Goal: Information Seeking & Learning: Learn about a topic

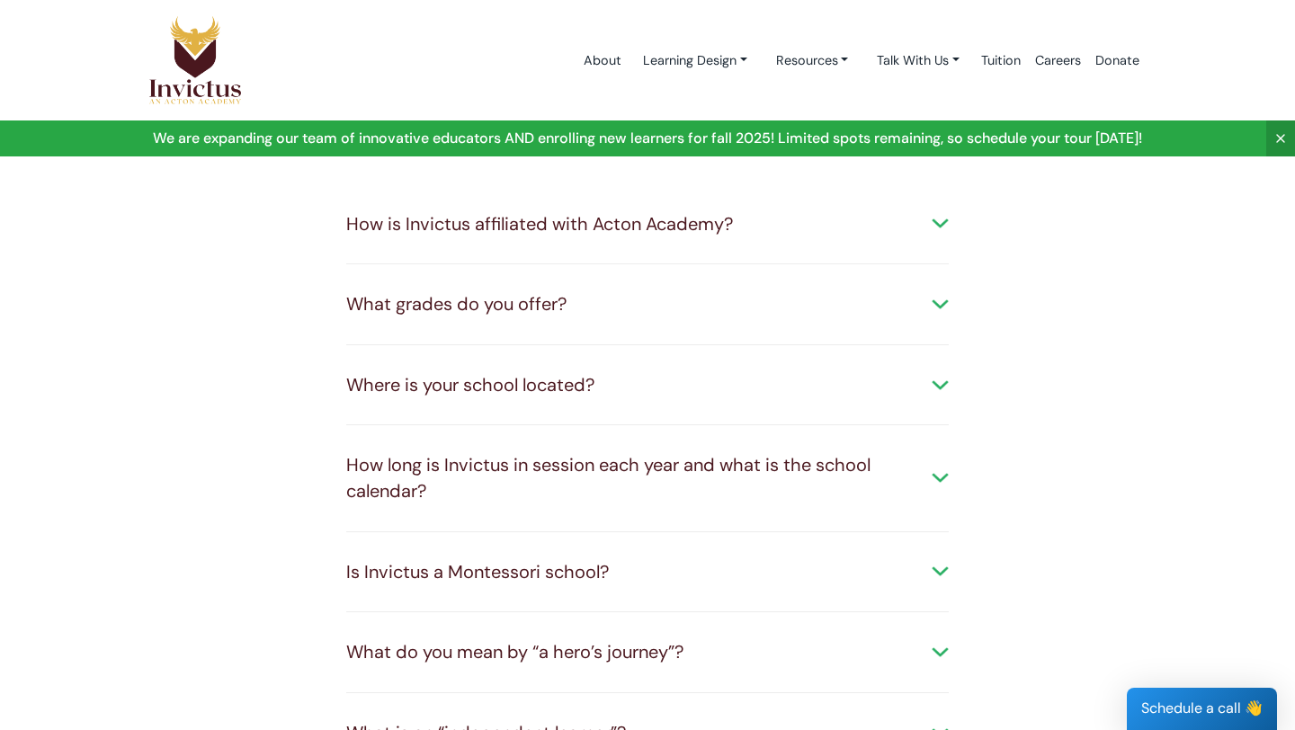
scroll to position [127, 0]
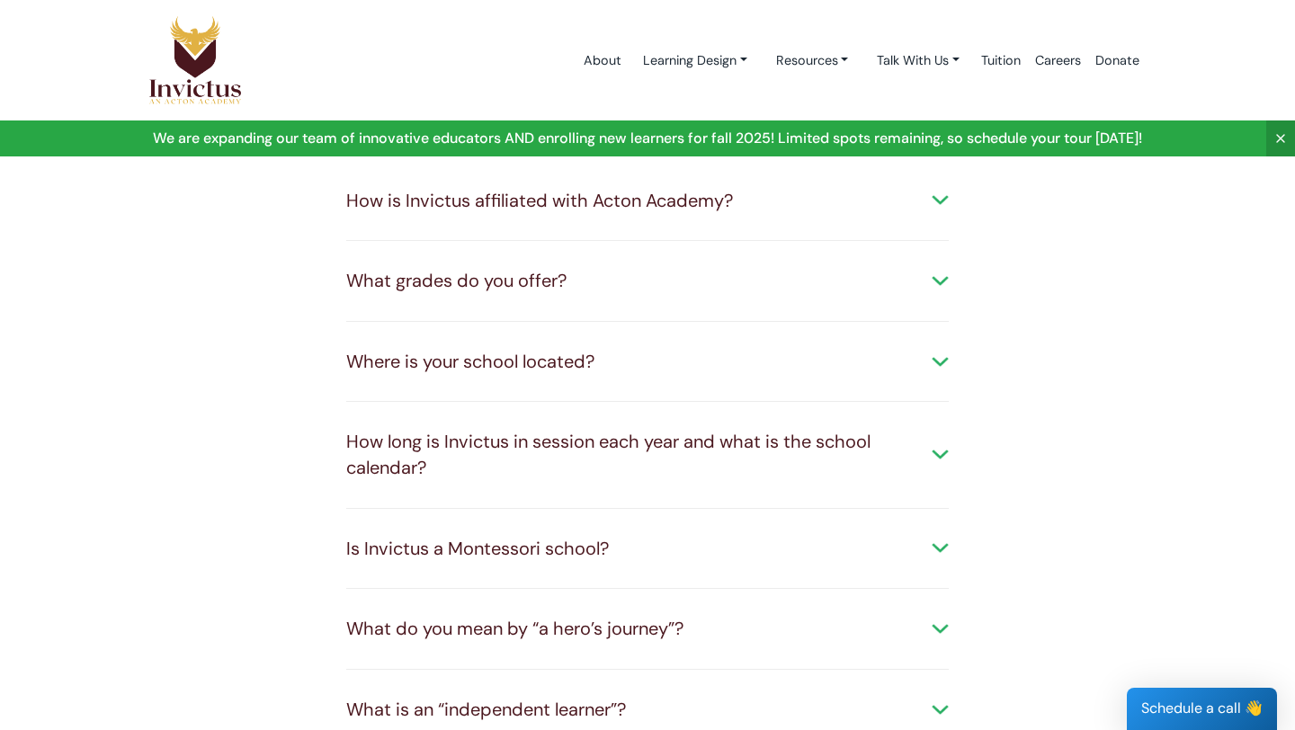
click at [937, 445] on div "How long is Invictus in session each year and what is the school calendar?" at bounding box center [647, 454] width 603 height 51
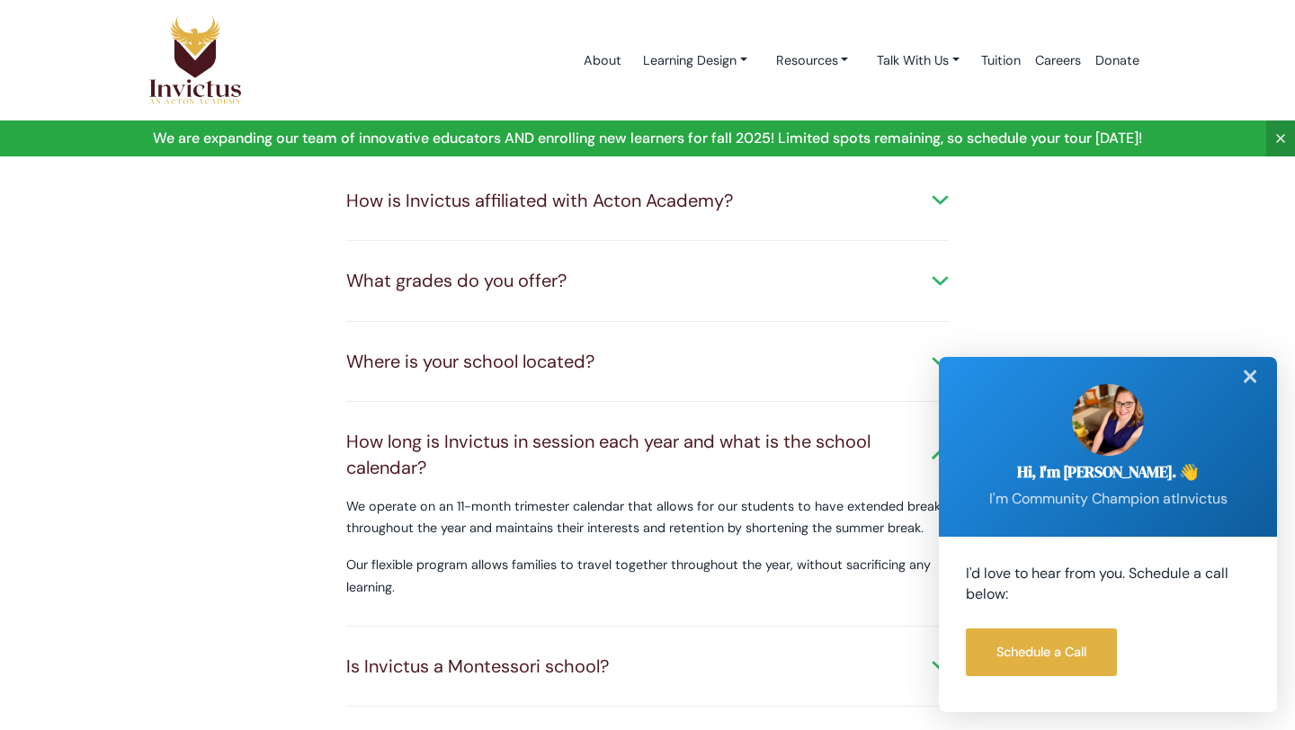
click at [1255, 369] on div "✕" at bounding box center [1250, 377] width 36 height 40
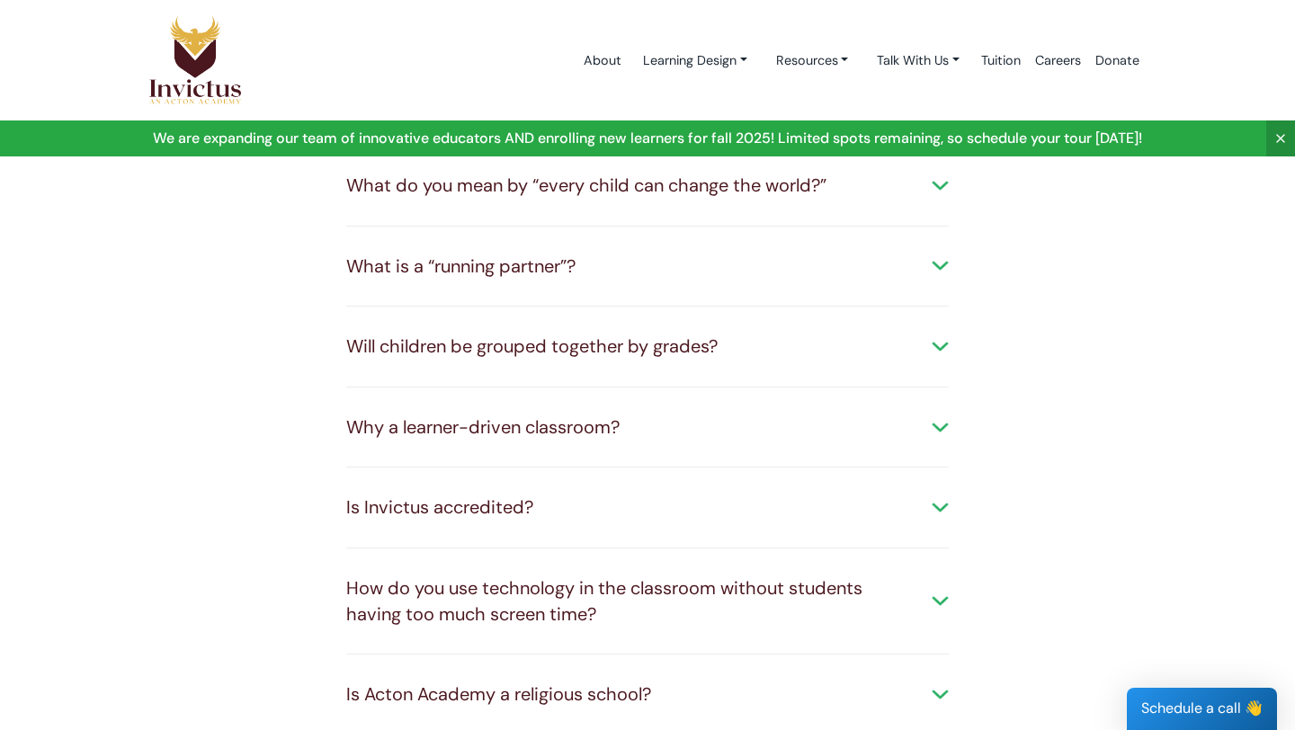
scroll to position [931, 0]
click at [694, 503] on div "Is Invictus accredited?" at bounding box center [647, 507] width 603 height 26
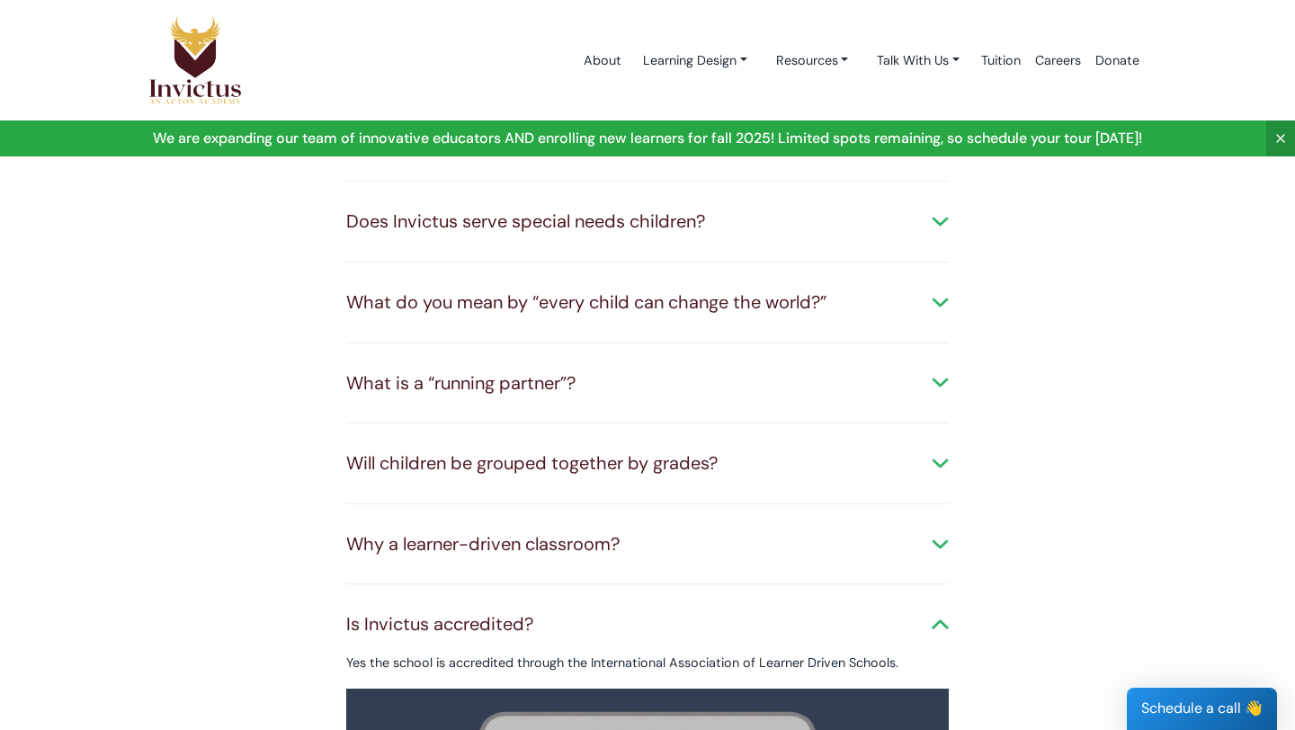
scroll to position [0, 0]
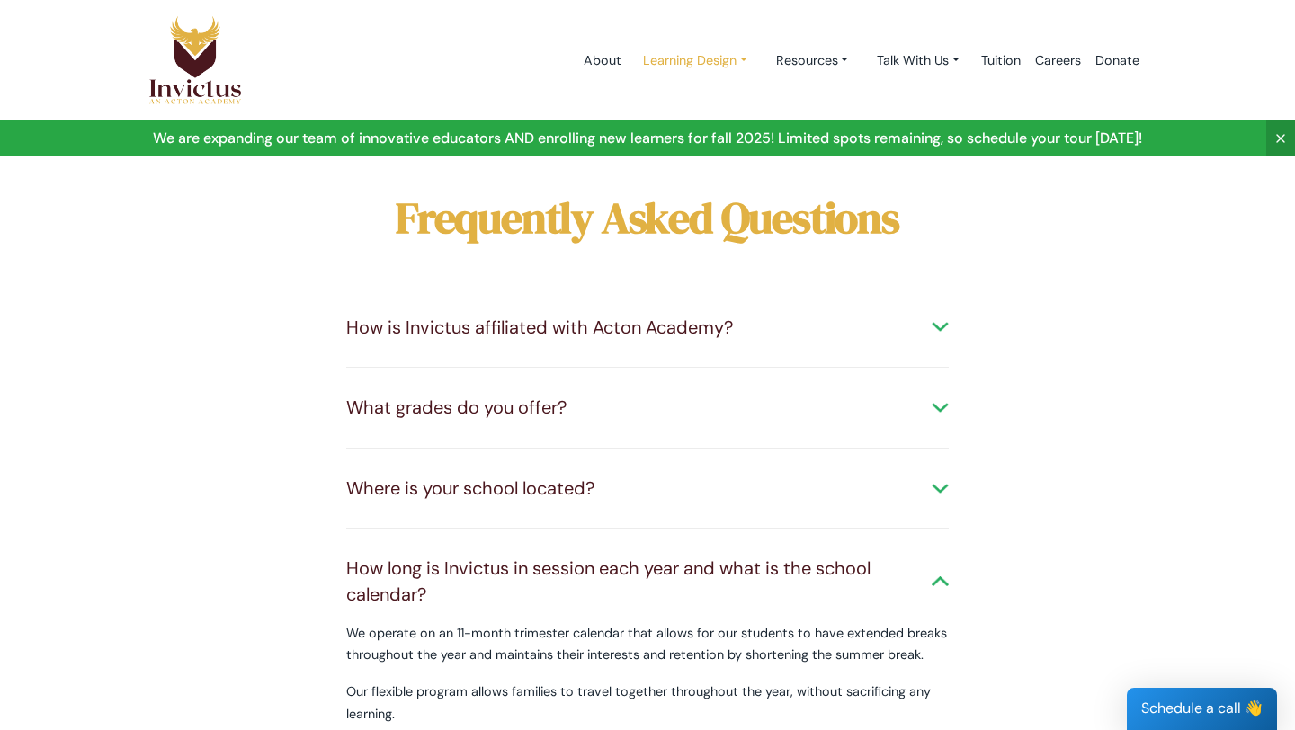
click at [729, 60] on link "Learning Design" at bounding box center [695, 60] width 133 height 33
click at [652, 171] on link "Day in the life" at bounding box center [701, 168] width 142 height 33
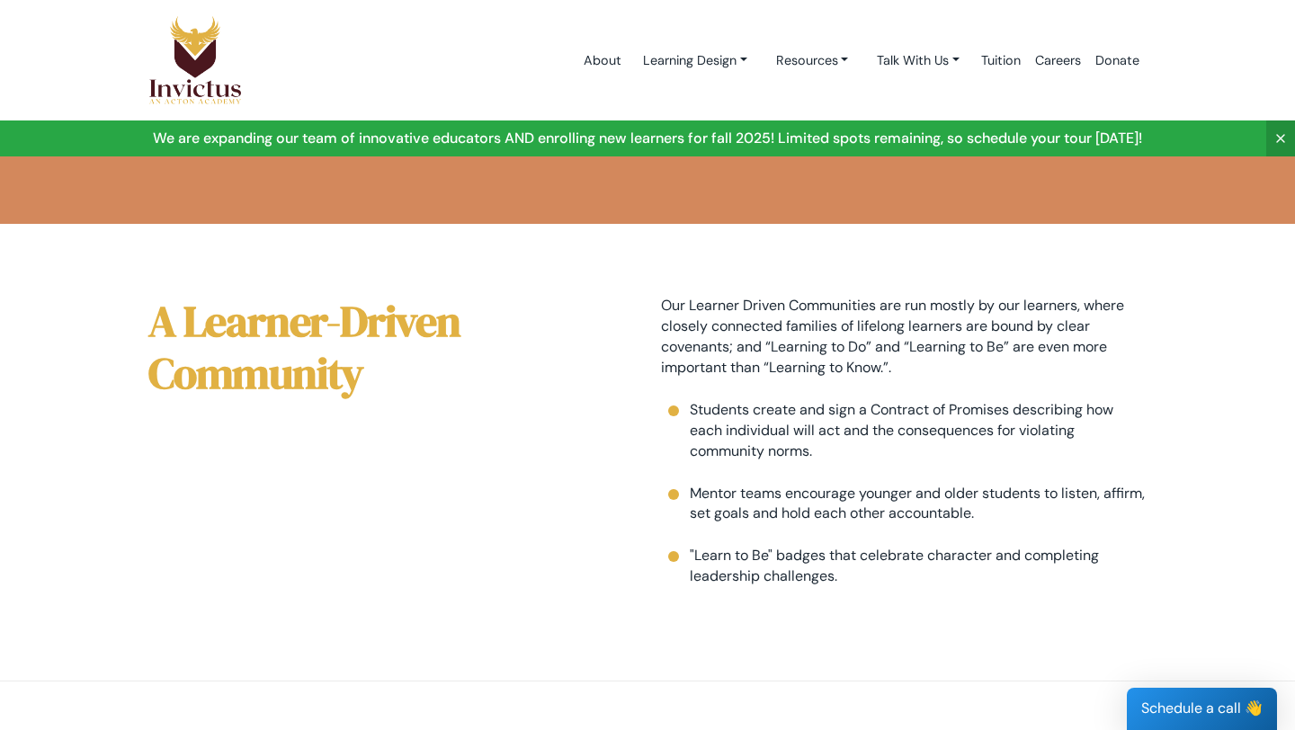
scroll to position [1774, 0]
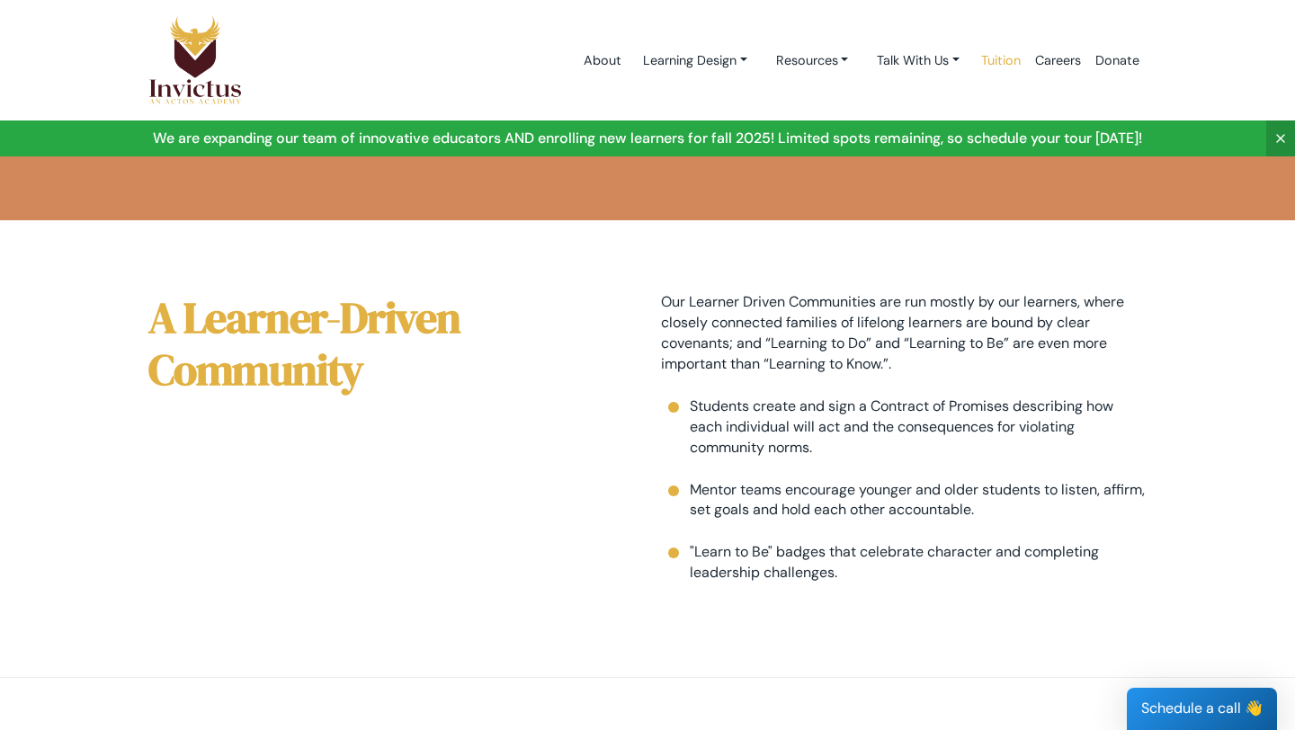
click at [989, 60] on link "Tuition" at bounding box center [1001, 60] width 54 height 76
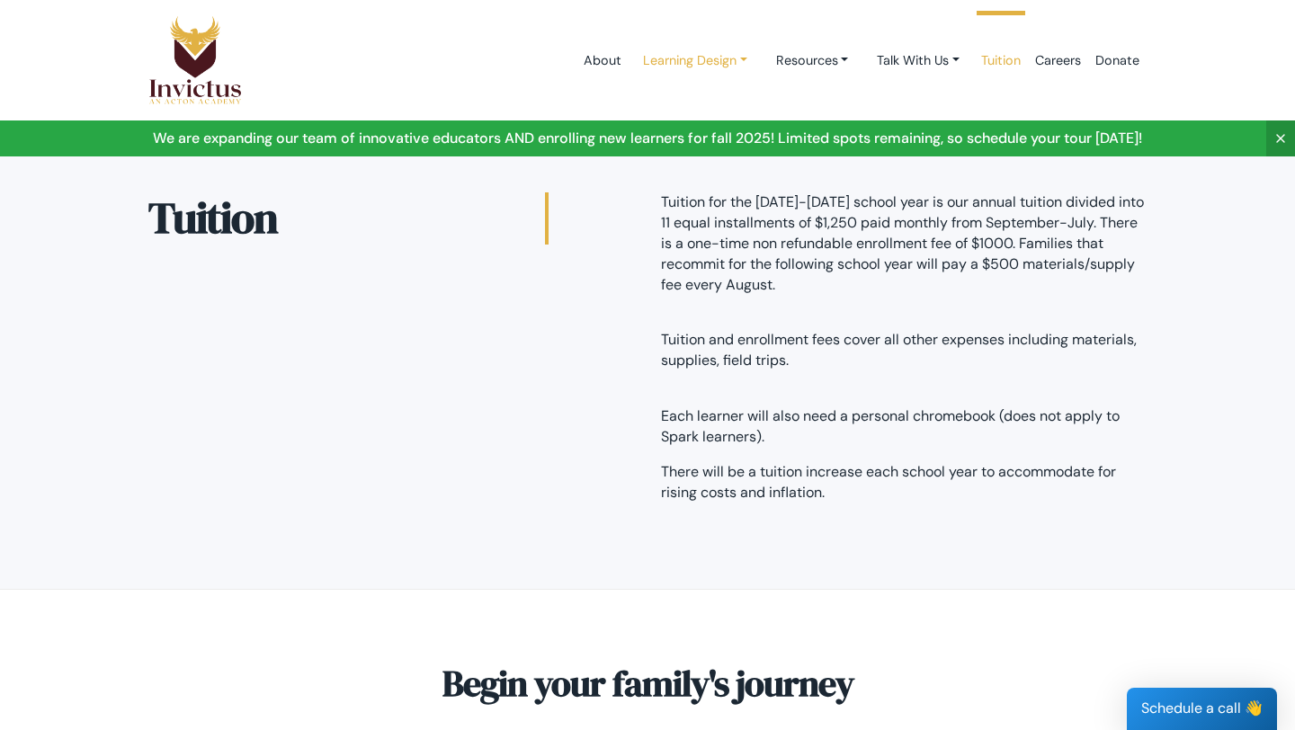
click at [725, 53] on link "Learning Design" at bounding box center [695, 60] width 133 height 33
click at [577, 61] on link "About" at bounding box center [603, 60] width 52 height 76
